Goal: Information Seeking & Learning: Learn about a topic

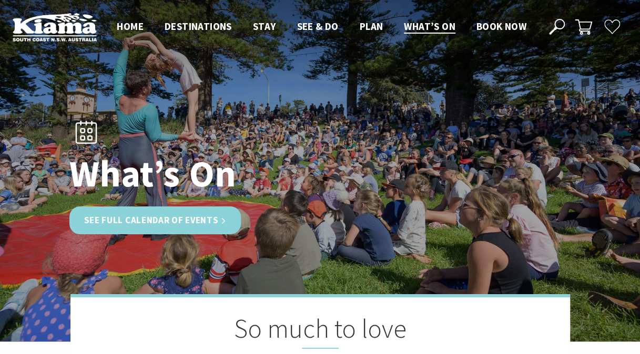
click at [189, 221] on link "See Full Calendar of Events" at bounding box center [155, 221] width 172 height 28
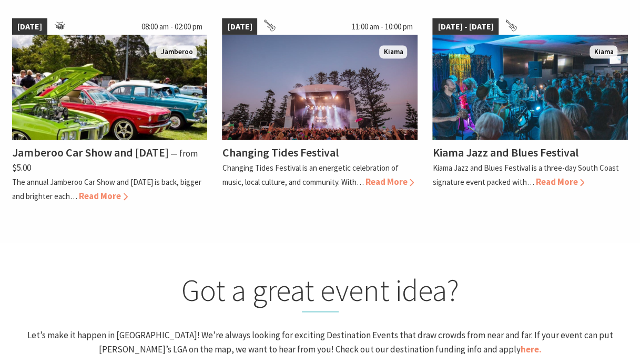
scroll to position [999, 0]
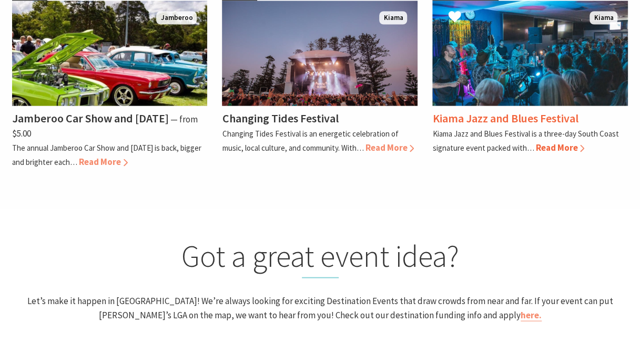
click at [501, 121] on h4 "Kiama Jazz and Blues Festival" at bounding box center [505, 118] width 146 height 15
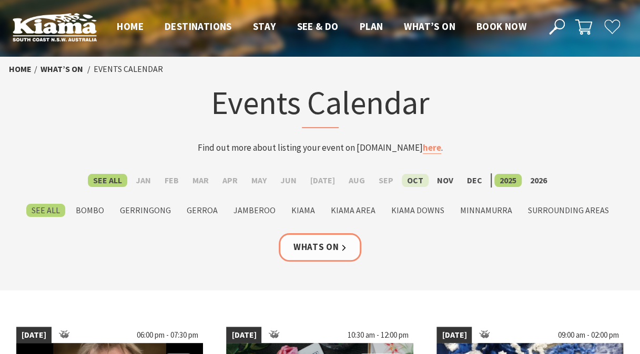
click at [410, 182] on label "Oct" at bounding box center [415, 180] width 27 height 13
click at [0, 0] on input "Oct" at bounding box center [0, 0] width 0 height 0
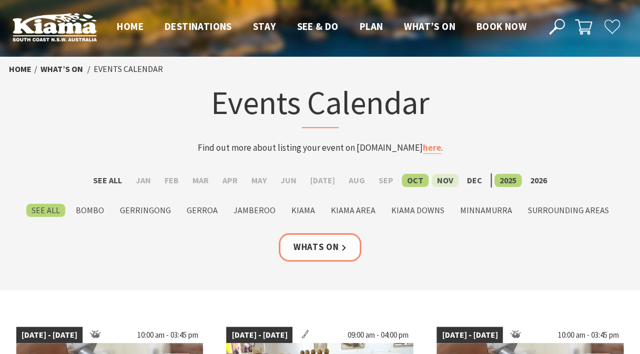
click at [432, 181] on label "Nov" at bounding box center [445, 180] width 27 height 13
click at [0, 0] on input "Nov" at bounding box center [0, 0] width 0 height 0
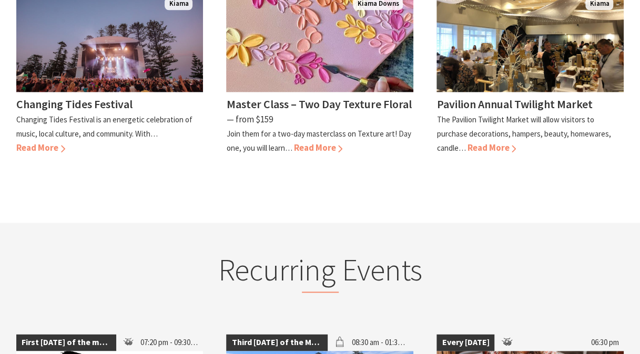
scroll to position [473, 0]
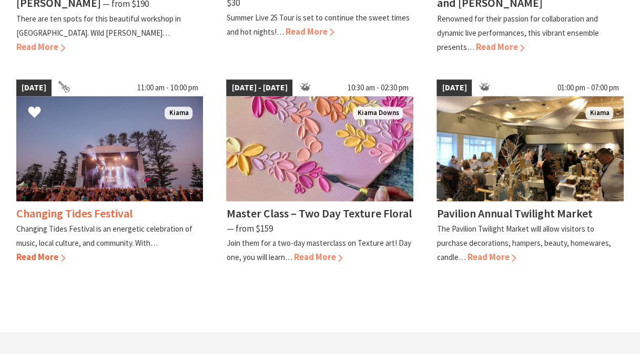
click at [93, 206] on h4 "Changing Tides Festival" at bounding box center [74, 213] width 116 height 15
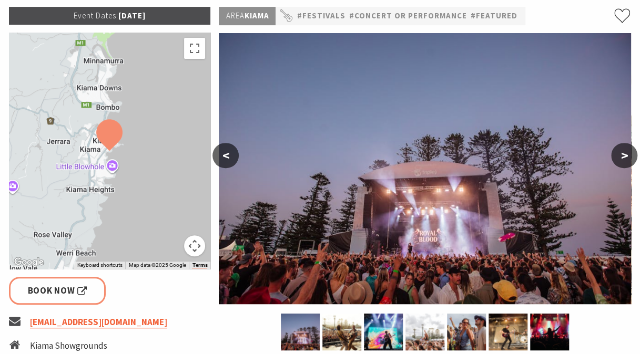
scroll to position [158, 0]
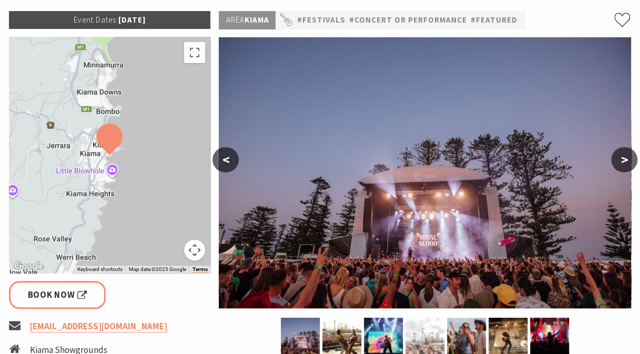
click at [441, 332] on img at bounding box center [424, 336] width 39 height 37
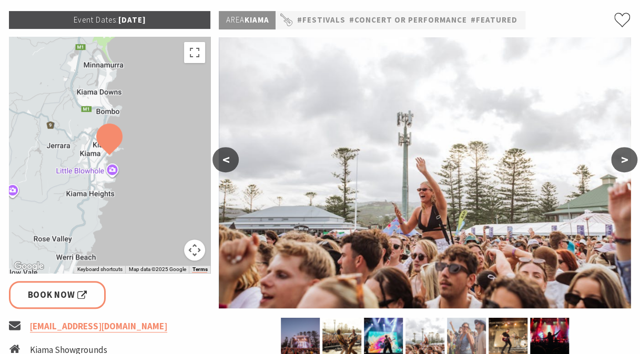
click at [463, 332] on img at bounding box center [466, 336] width 39 height 37
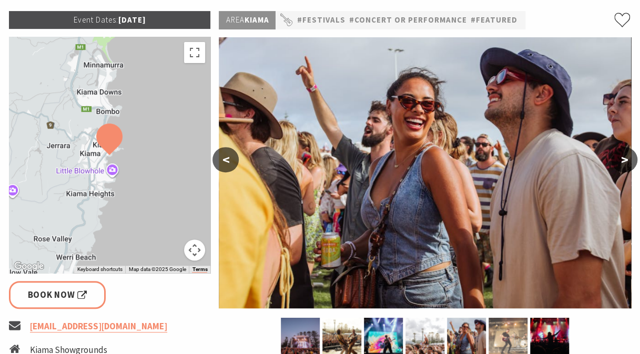
click at [514, 339] on img at bounding box center [507, 336] width 39 height 37
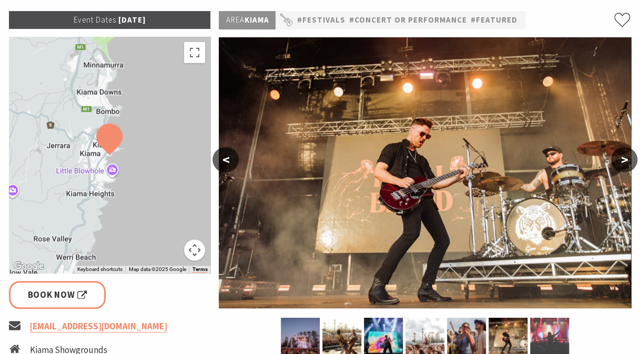
click at [537, 335] on img at bounding box center [549, 336] width 39 height 37
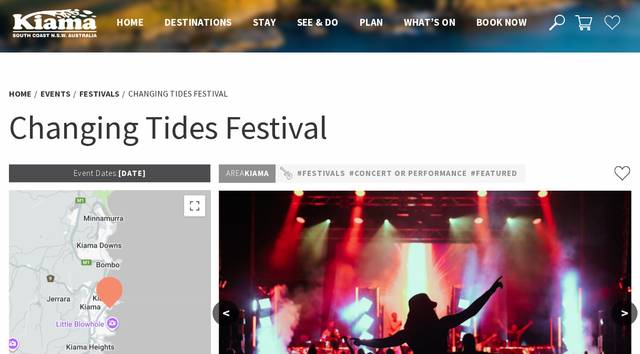
scroll to position [0, 0]
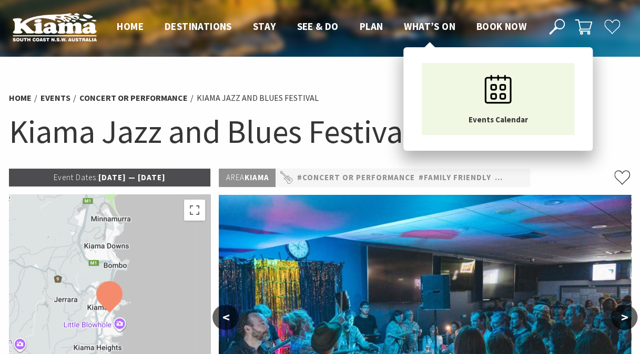
click at [416, 23] on span "What’s On" at bounding box center [430, 26] width 52 height 13
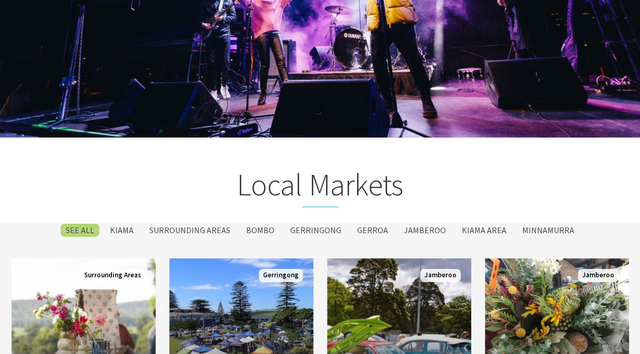
scroll to position [1577, 0]
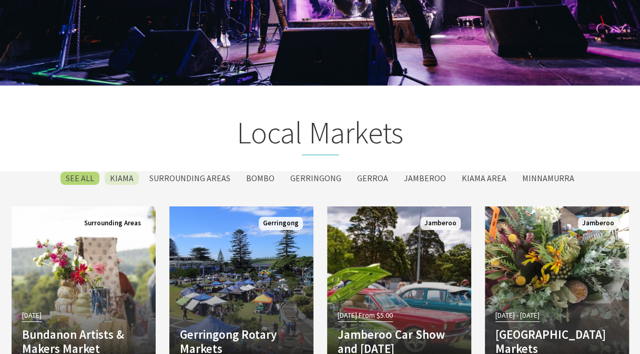
click at [120, 172] on label "Kiama" at bounding box center [122, 178] width 34 height 13
click at [0, 0] on input "Kiama" at bounding box center [0, 0] width 0 height 0
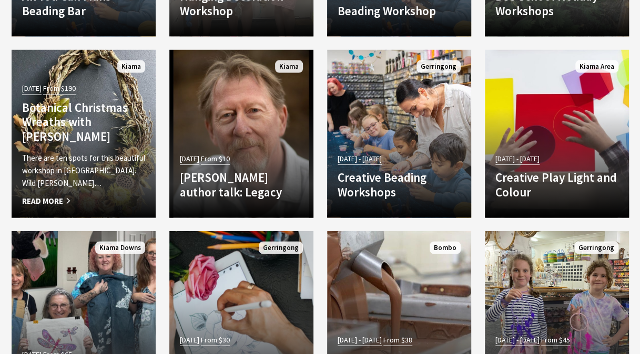
scroll to position [2956, 0]
